Goal: Information Seeking & Learning: Learn about a topic

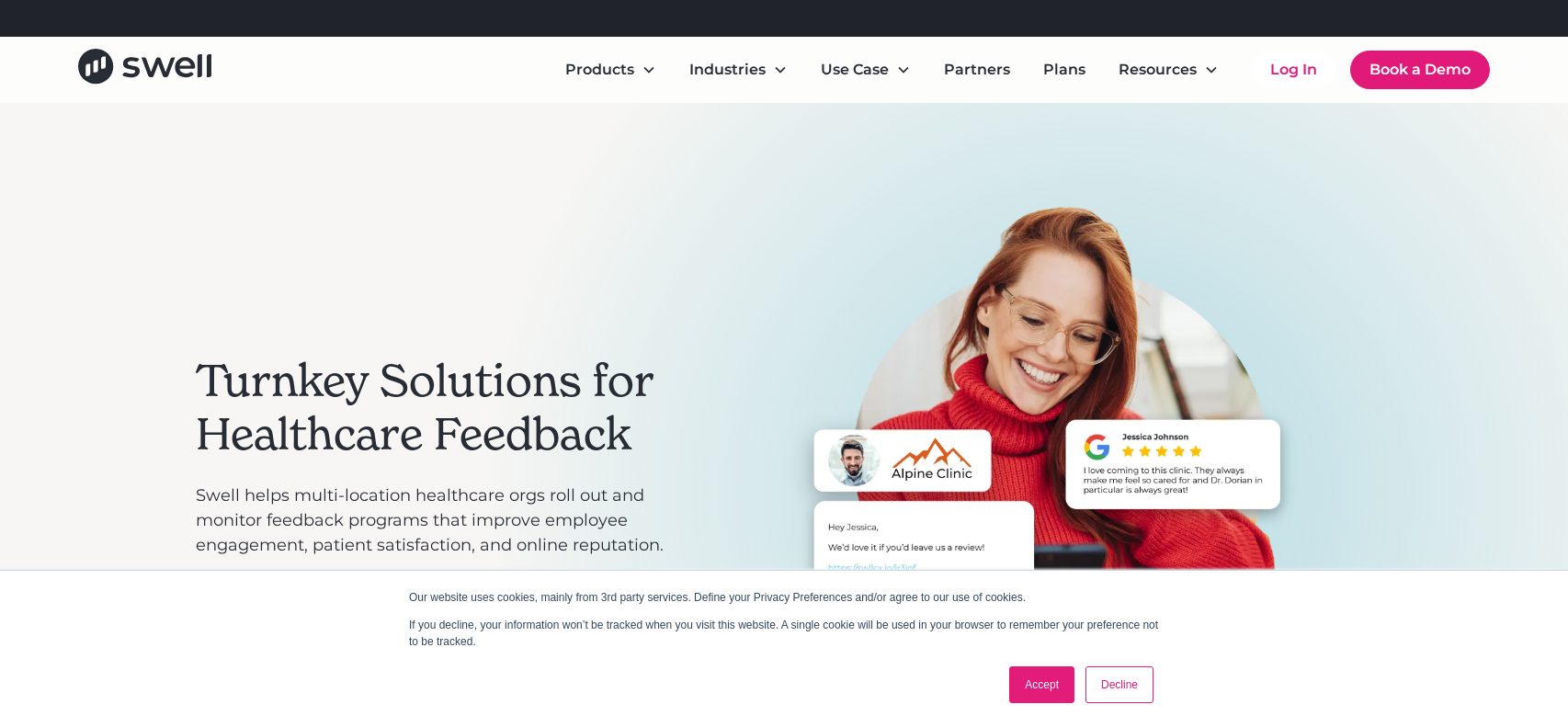
click at [1052, 680] on link "Accept" at bounding box center [1042, 685] width 66 height 37
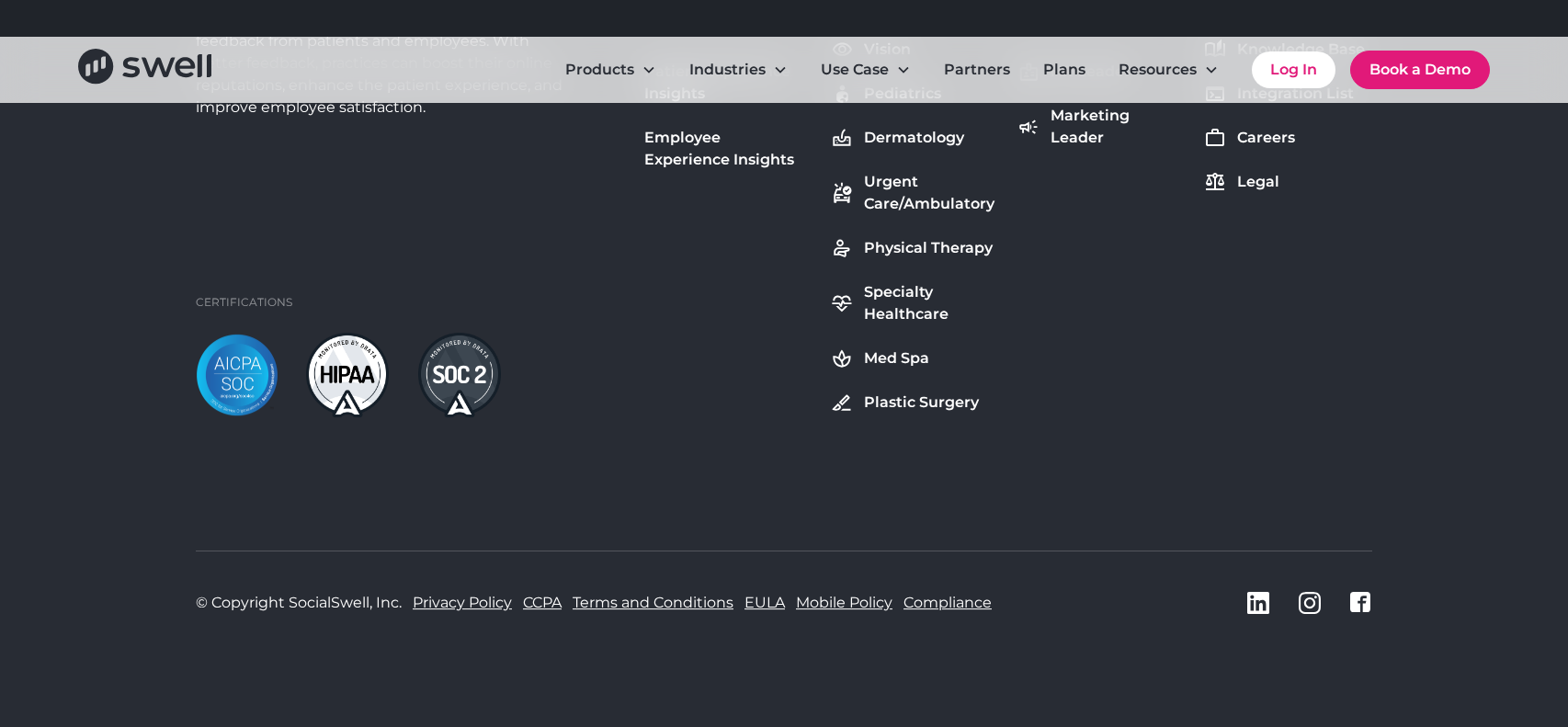
scroll to position [6982, 0]
click at [487, 604] on link "Privacy Policy" at bounding box center [463, 604] width 100 height 23
click at [641, 605] on link "Terms and Conditions" at bounding box center [653, 604] width 160 height 23
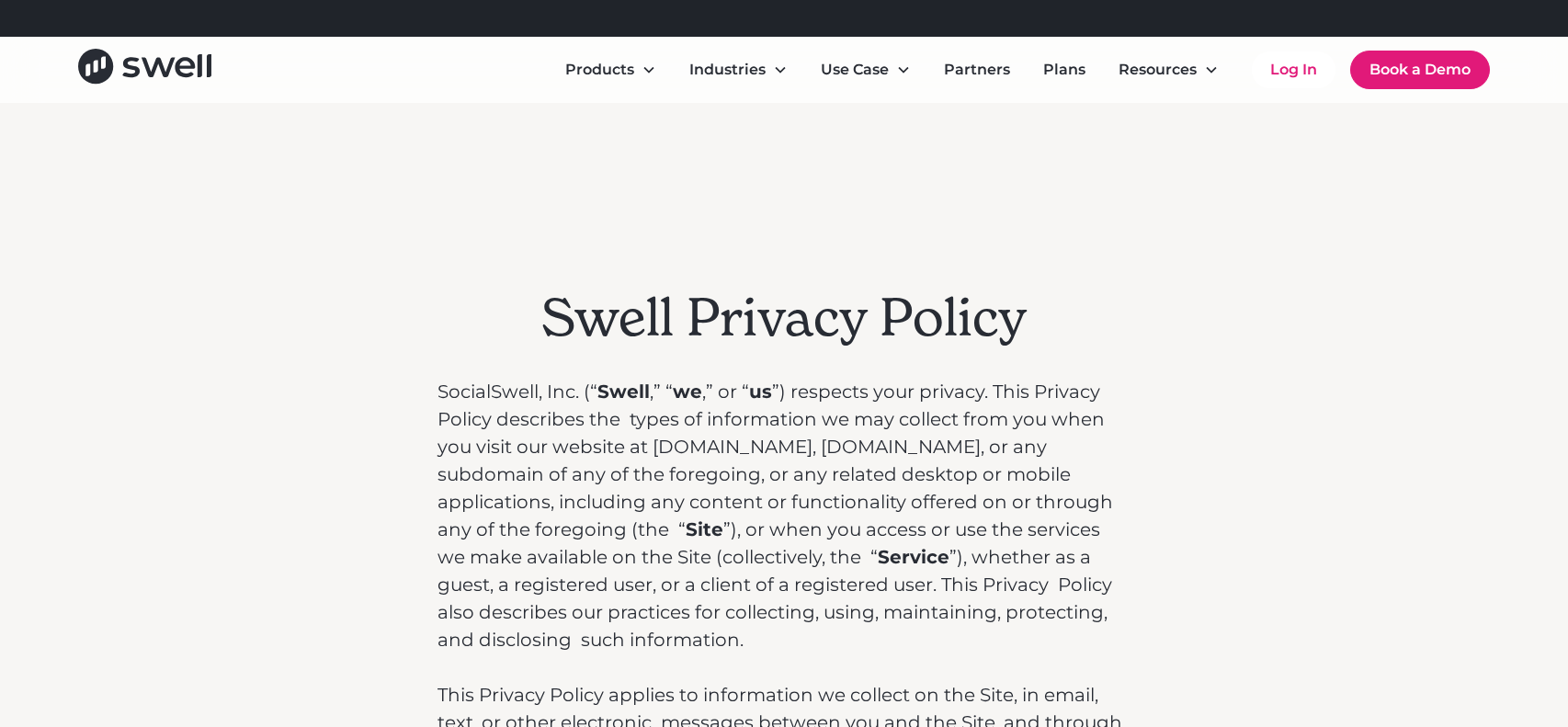
click at [502, 390] on p "SocialSwell, Inc. (“ Swell ,” “ we ,” or “ us ”) respects your privacy. This Pr…" at bounding box center [784, 516] width 694 height 276
copy p "SocialSwell"
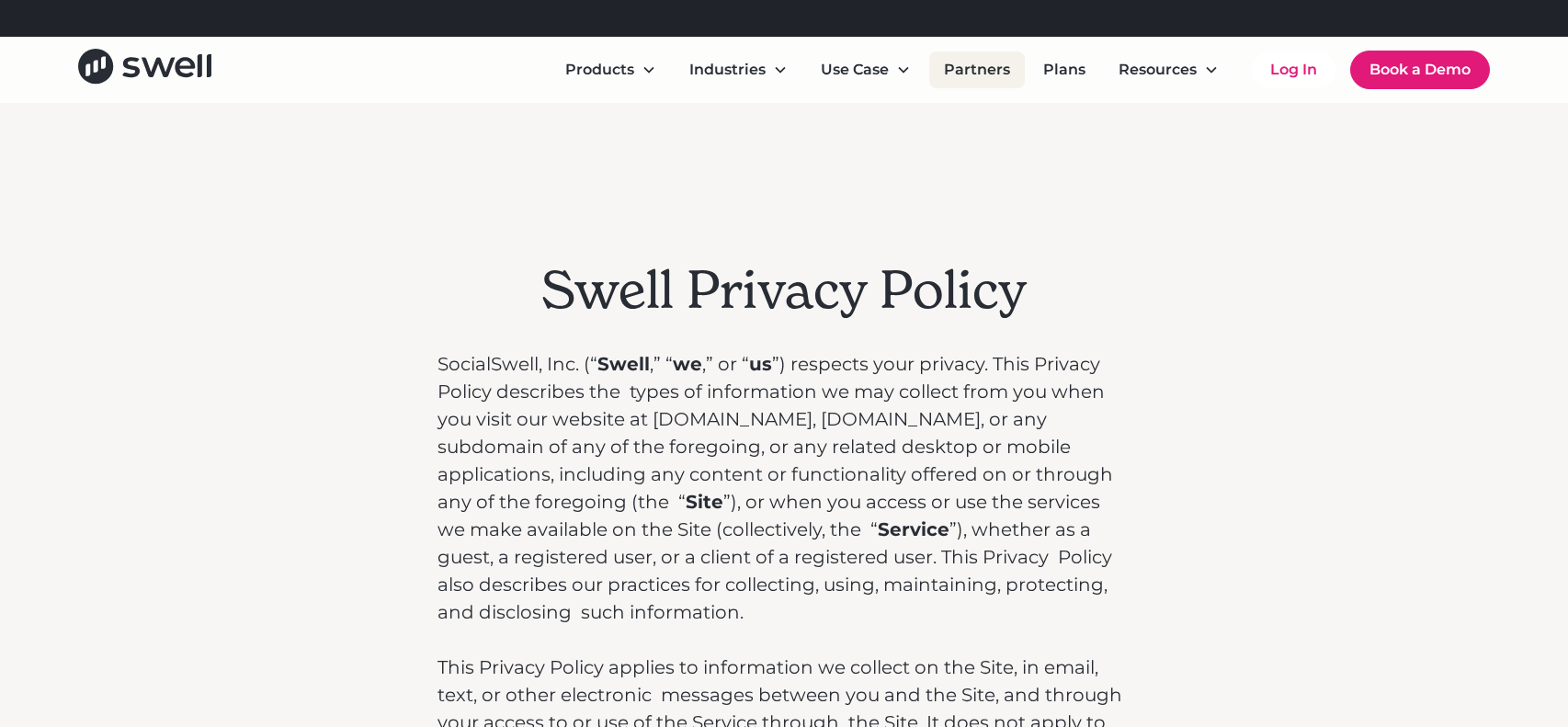
scroll to position [12852, 0]
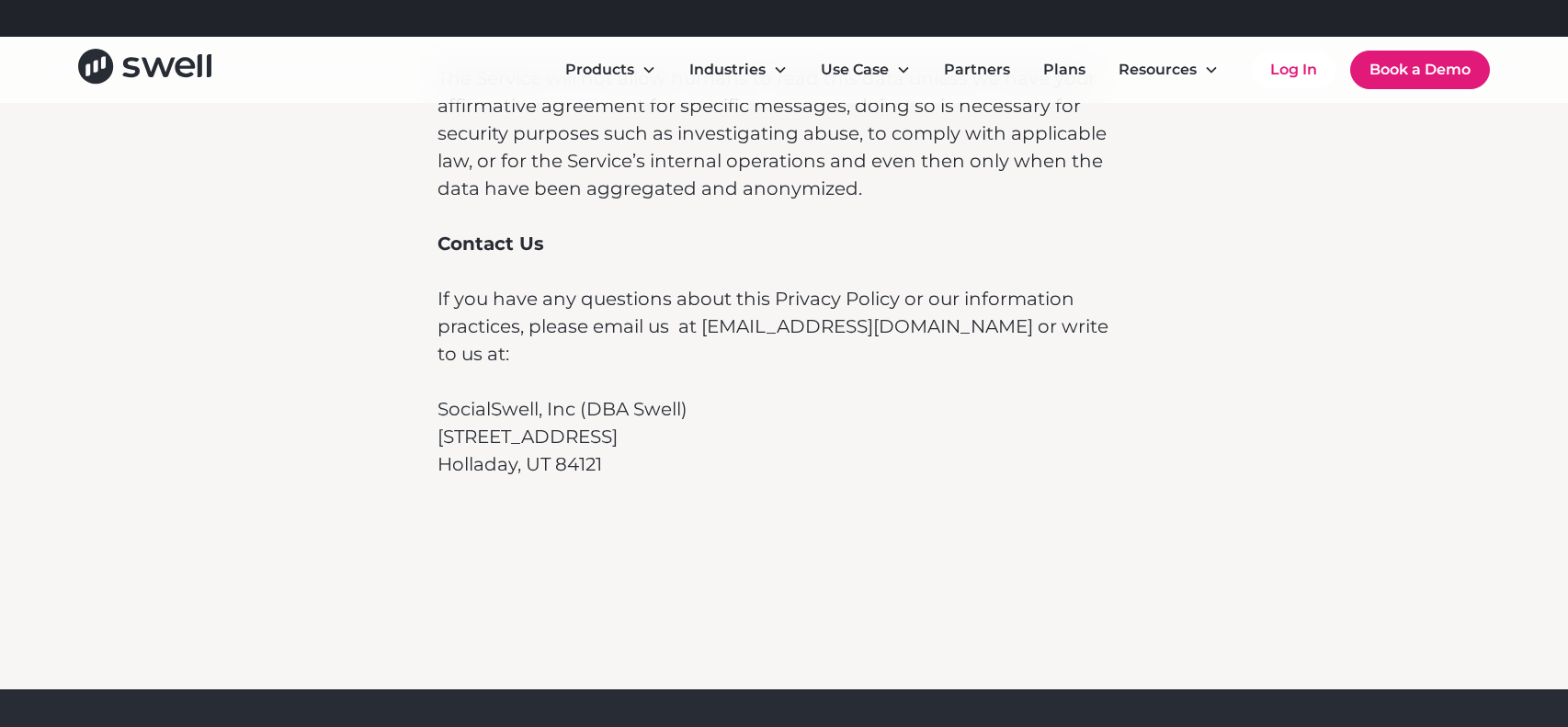
click at [492, 395] on p "SocialSwell, Inc (DBA Swell)" at bounding box center [784, 409] width 694 height 27
copy p "SocialSwell, Inc"
click at [479, 395] on p "SocialSwell, Inc (DBA Swell)" at bounding box center [784, 409] width 694 height 27
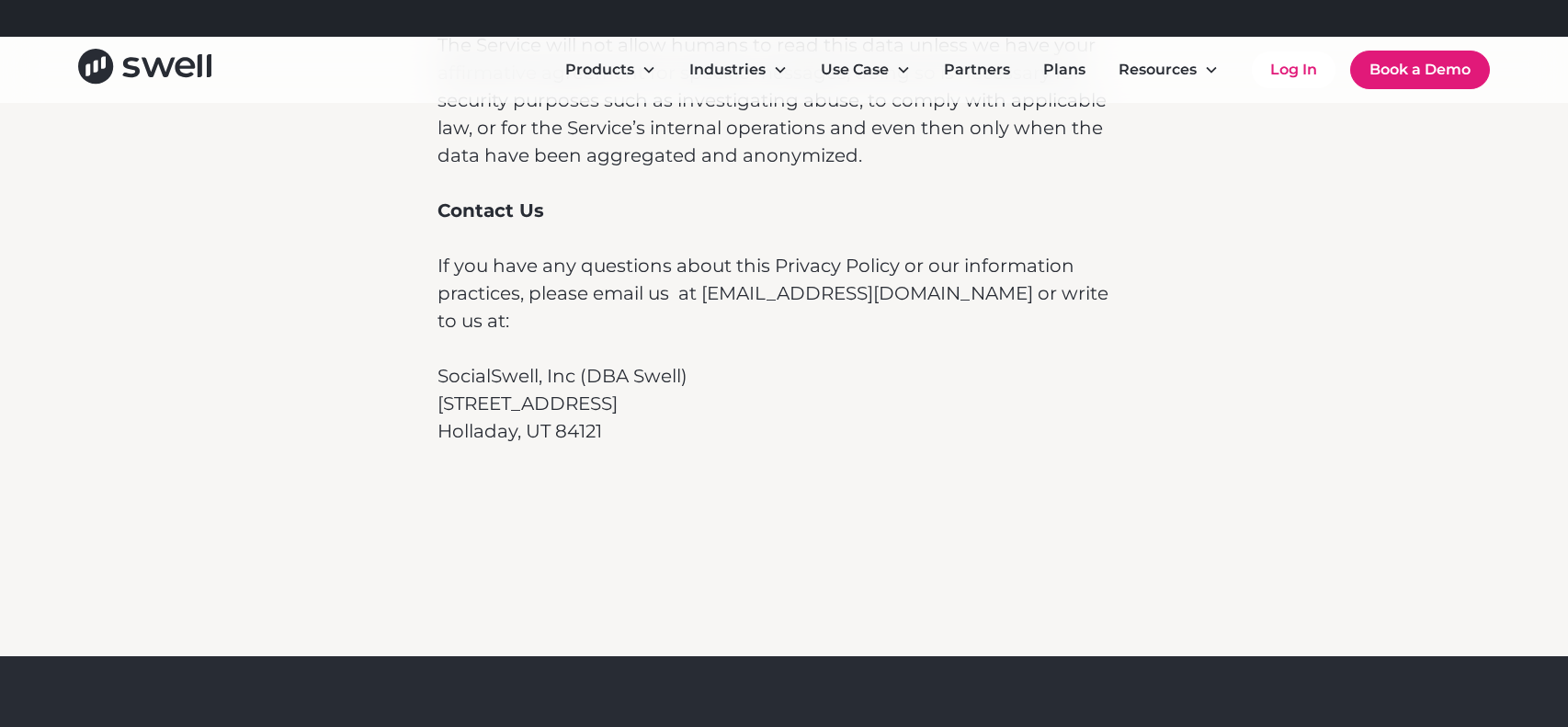
scroll to position [12888, 0]
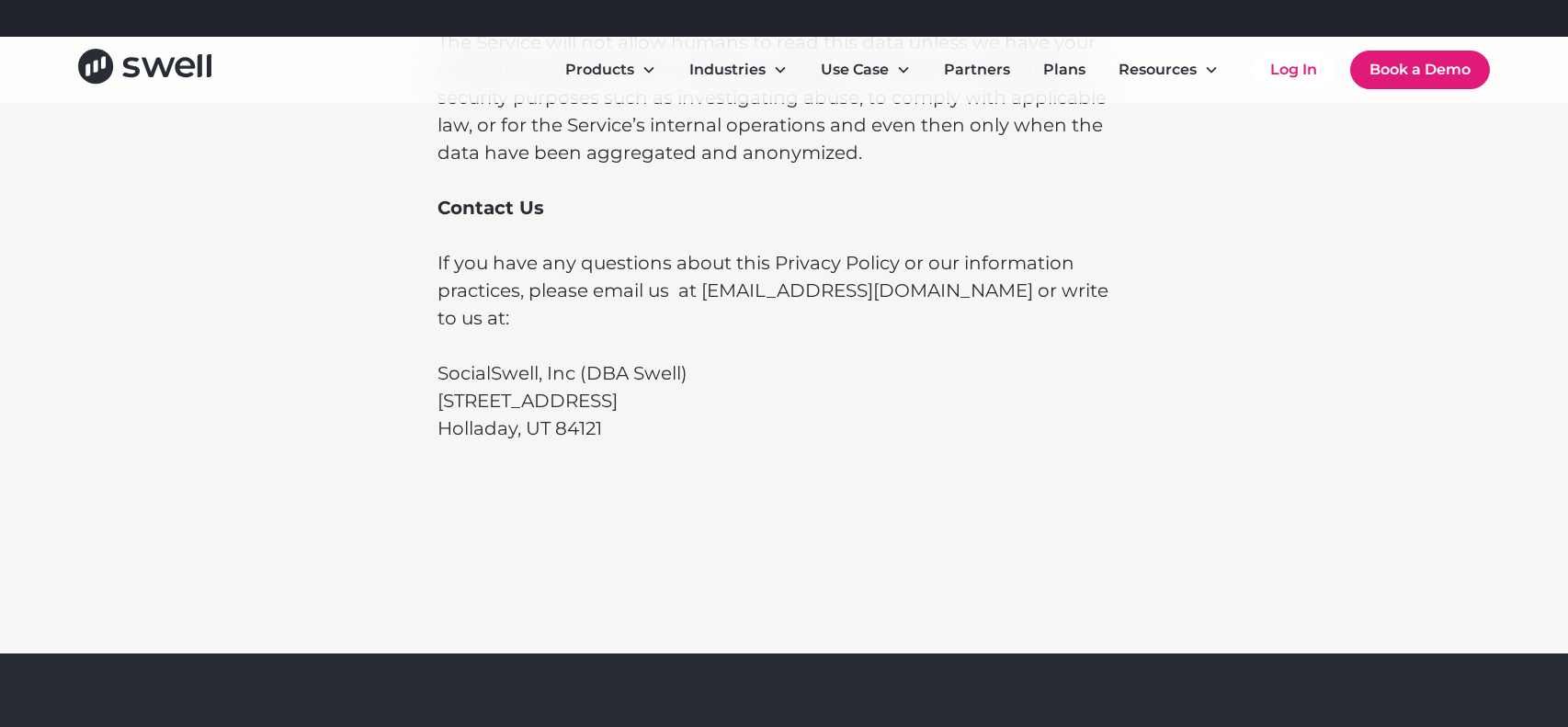
click at [541, 359] on p "SocialSwell, Inc (DBA Swell)" at bounding box center [784, 373] width 694 height 27
drag, startPoint x: 495, startPoint y: 328, endPoint x: 541, endPoint y: 329, distance: 46.0
click at [541, 359] on p "SocialSwell, Inc (DBA Swell)" at bounding box center [784, 373] width 694 height 27
copy p "Swell"
click at [659, 359] on p "SocialSwell, Inc (DBA Swell)" at bounding box center [784, 373] width 694 height 27
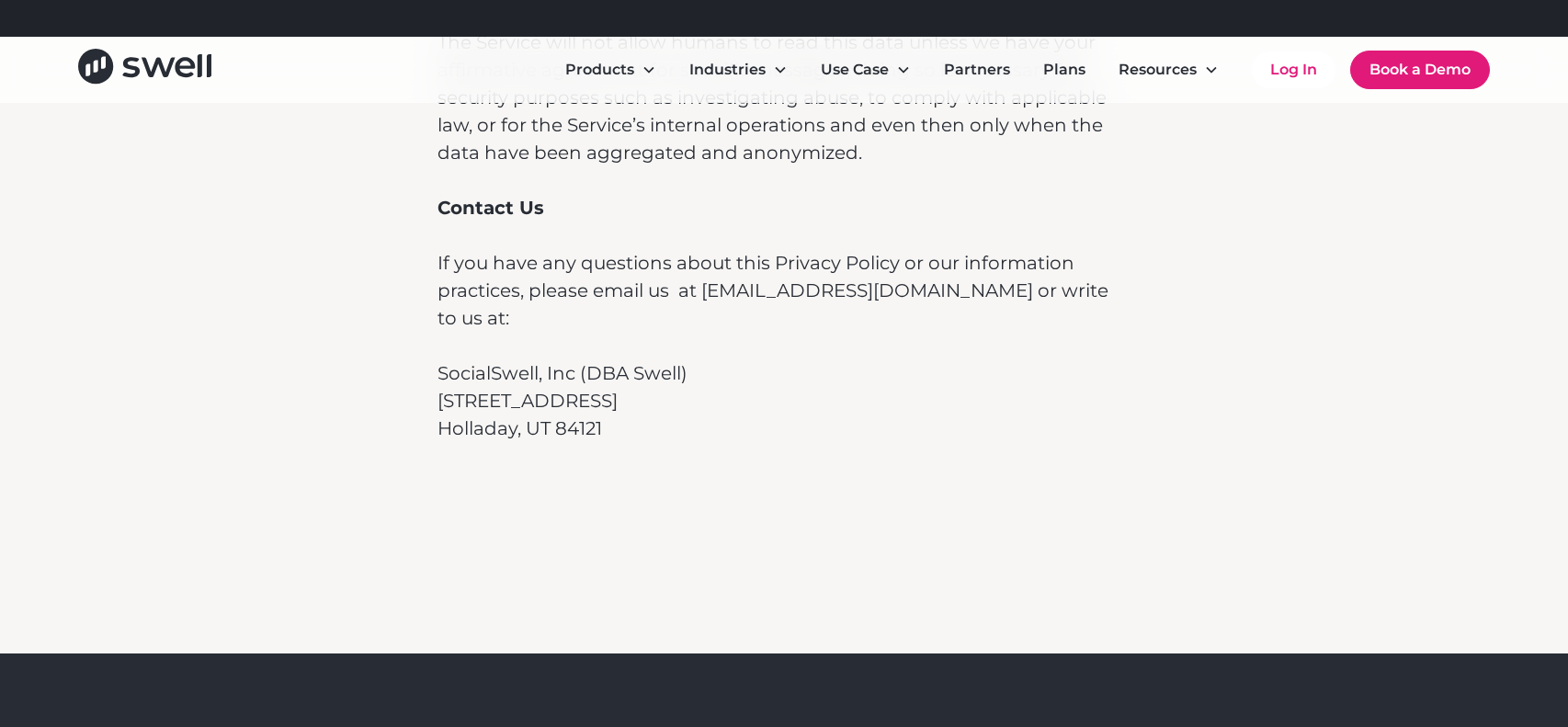
click at [659, 359] on p "SocialSwell, Inc (DBA Swell)" at bounding box center [784, 373] width 694 height 27
copy p "Swell"
